Goal: Transaction & Acquisition: Subscribe to service/newsletter

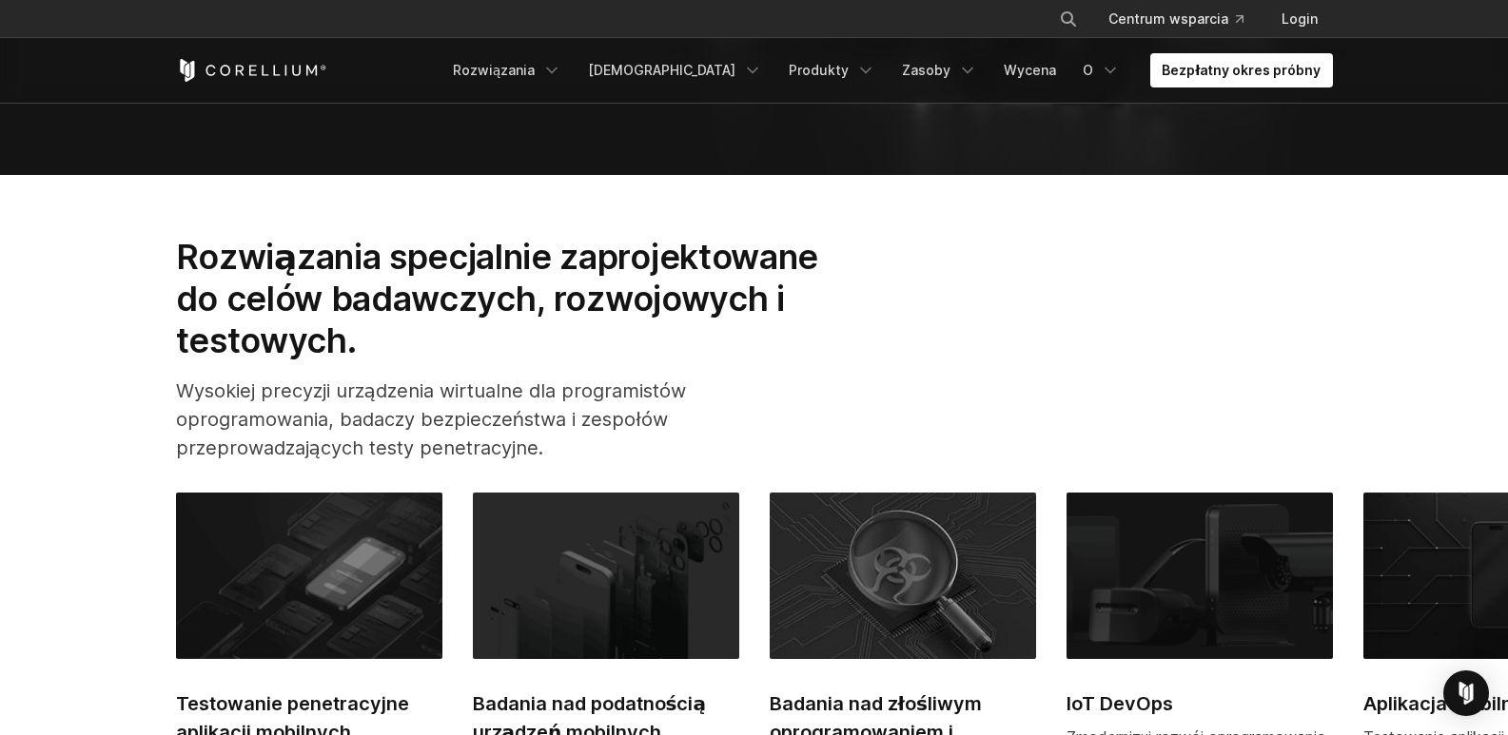
scroll to position [285, 0]
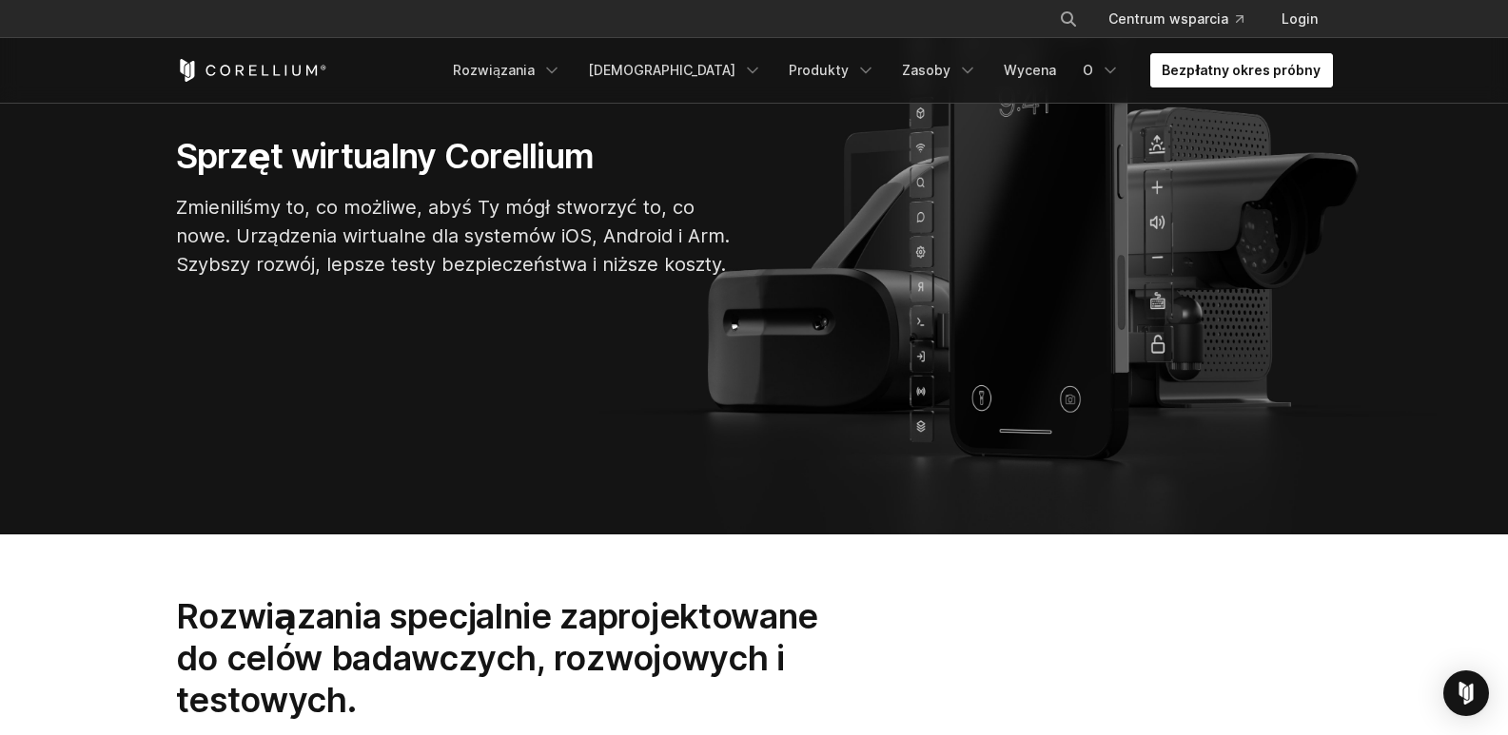
click at [1235, 68] on font "Bezpłatny okres próbny" at bounding box center [1241, 70] width 159 height 16
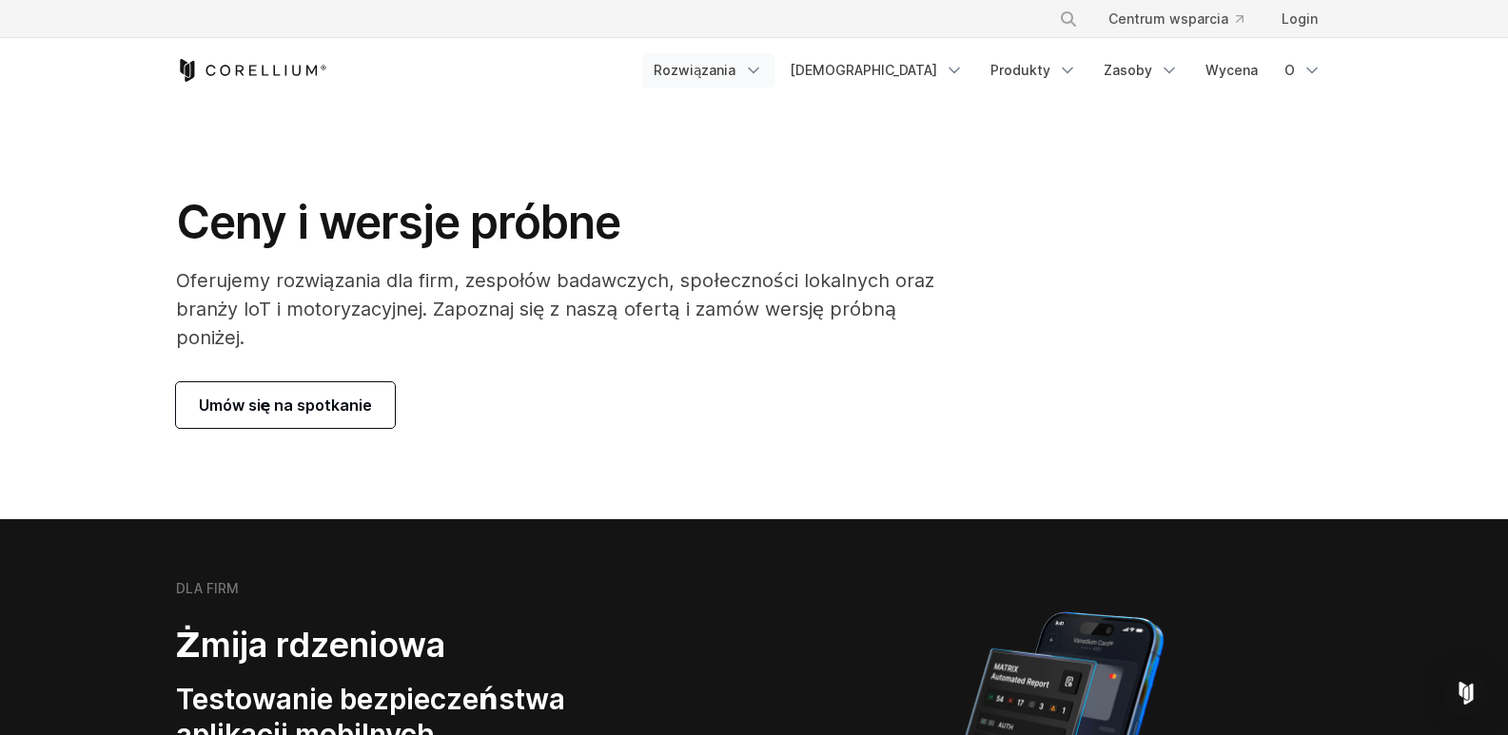
click at [736, 69] on font "Rozwiązania" at bounding box center [695, 70] width 83 height 16
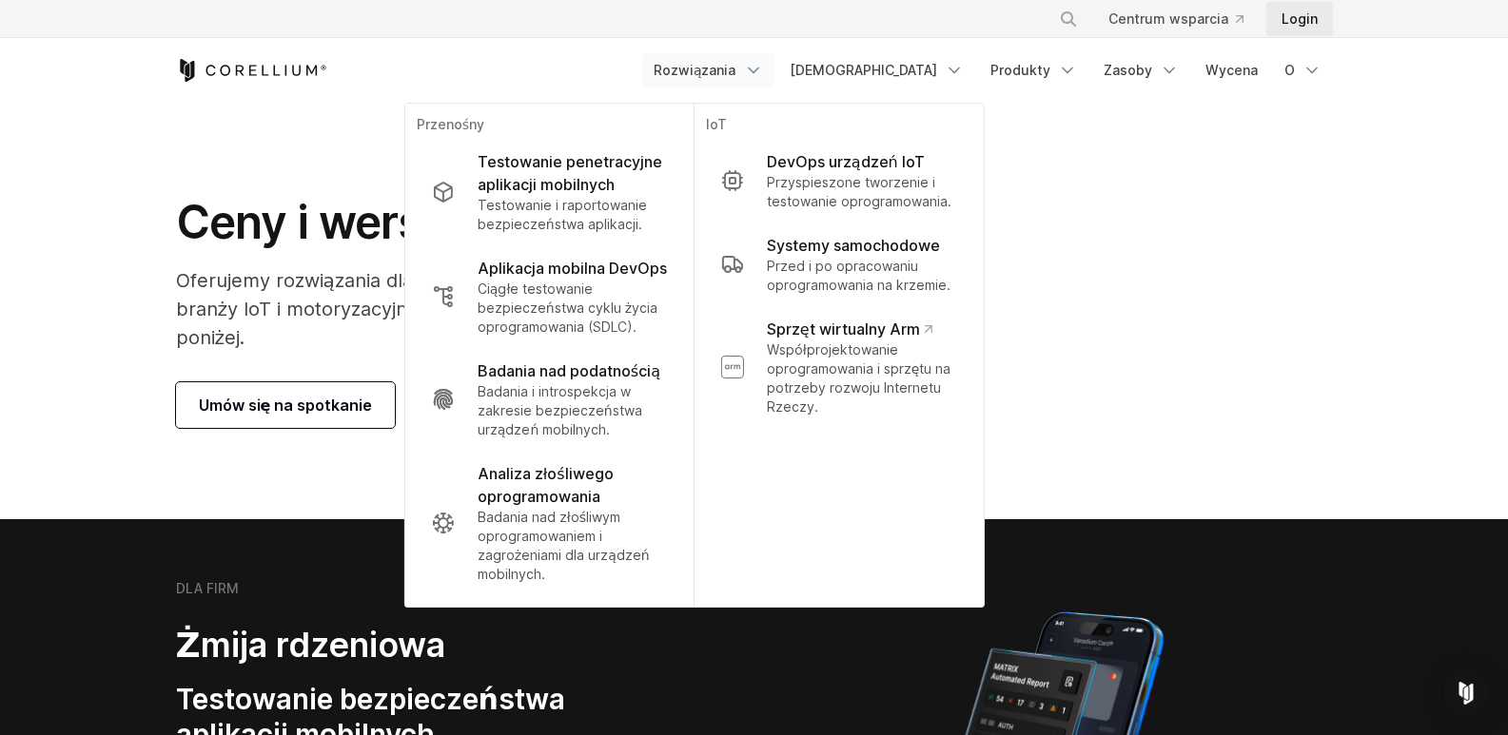
click at [1305, 24] on font "Login" at bounding box center [1299, 18] width 36 height 16
click at [1244, 245] on div "Ceny i wersje próbne Oferujemy rozwiązania dla firm, zespołów badawczych, społe…" at bounding box center [754, 311] width 1195 height 234
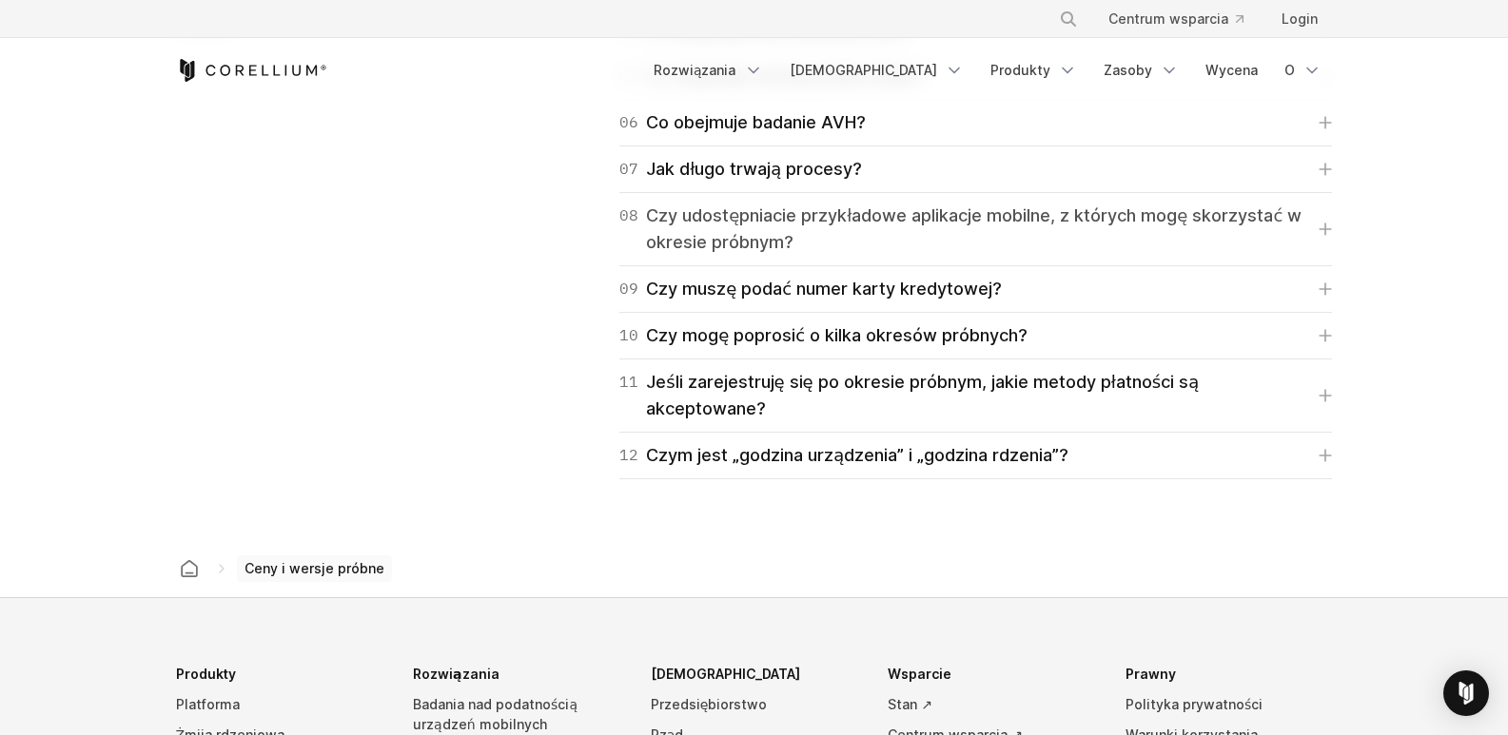
scroll to position [3140, 0]
